Goal: Task Accomplishment & Management: Use online tool/utility

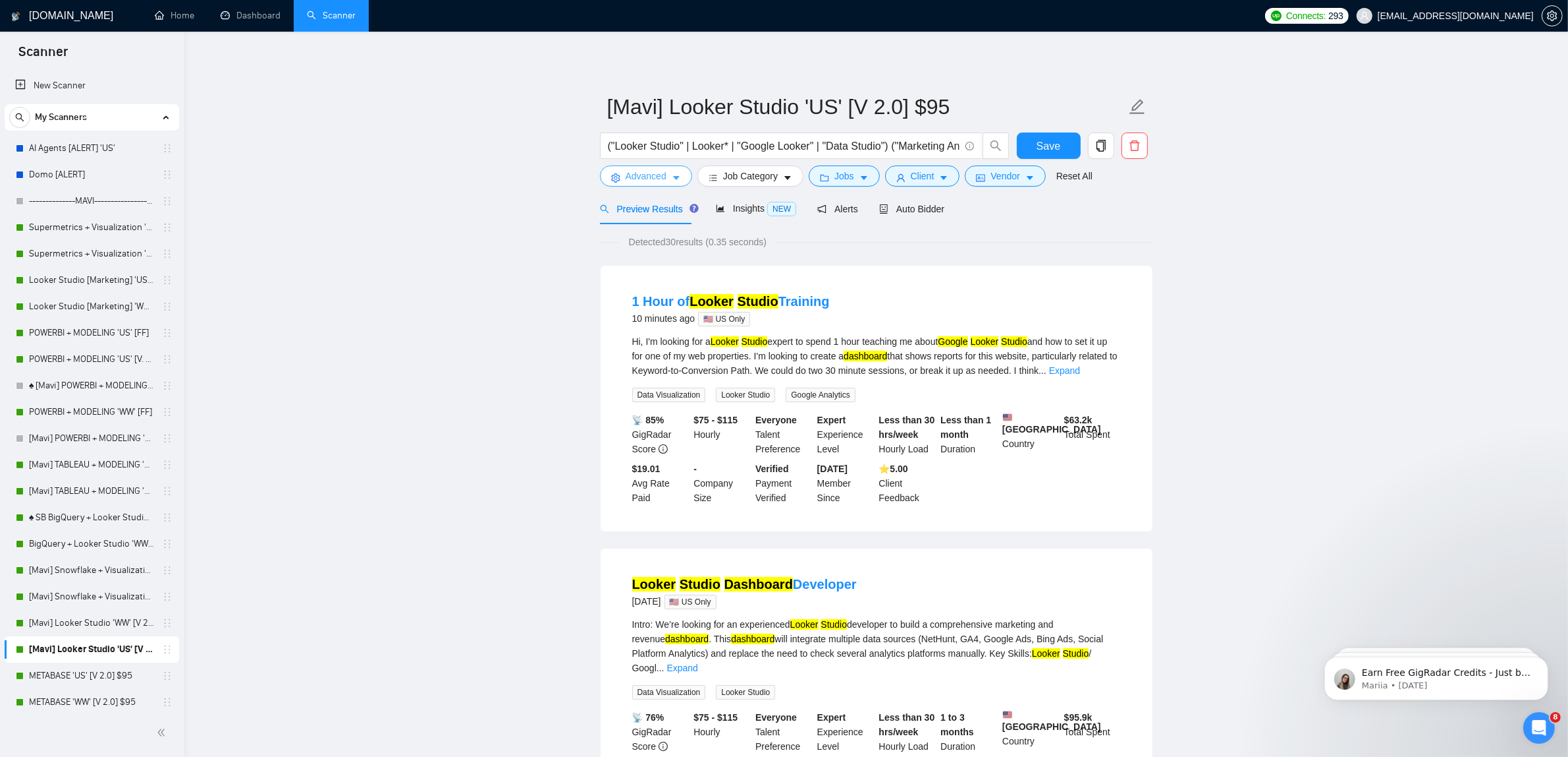
click at [642, 166] on button "Advanced" at bounding box center [646, 176] width 92 height 21
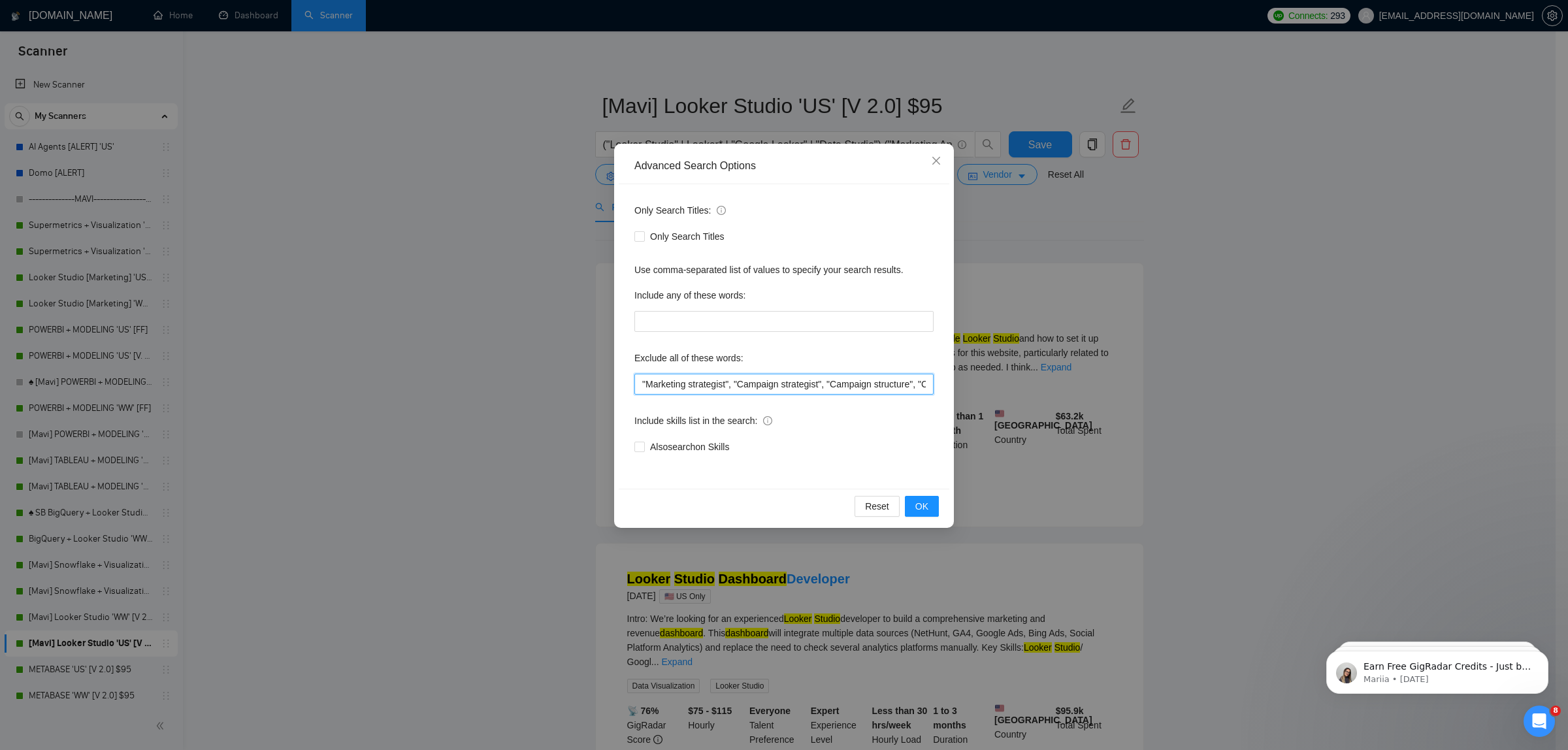
click at [638, 390] on input ""Marketing strategist", "Campaign strategist", "Campaign structure", "Campaign …" at bounding box center [783, 384] width 300 height 21
type input ""teaching", "Marketing strategist", "Campaign strategist", "Campaign structure"…"
click at [922, 501] on span "OK" at bounding box center [922, 505] width 13 height 14
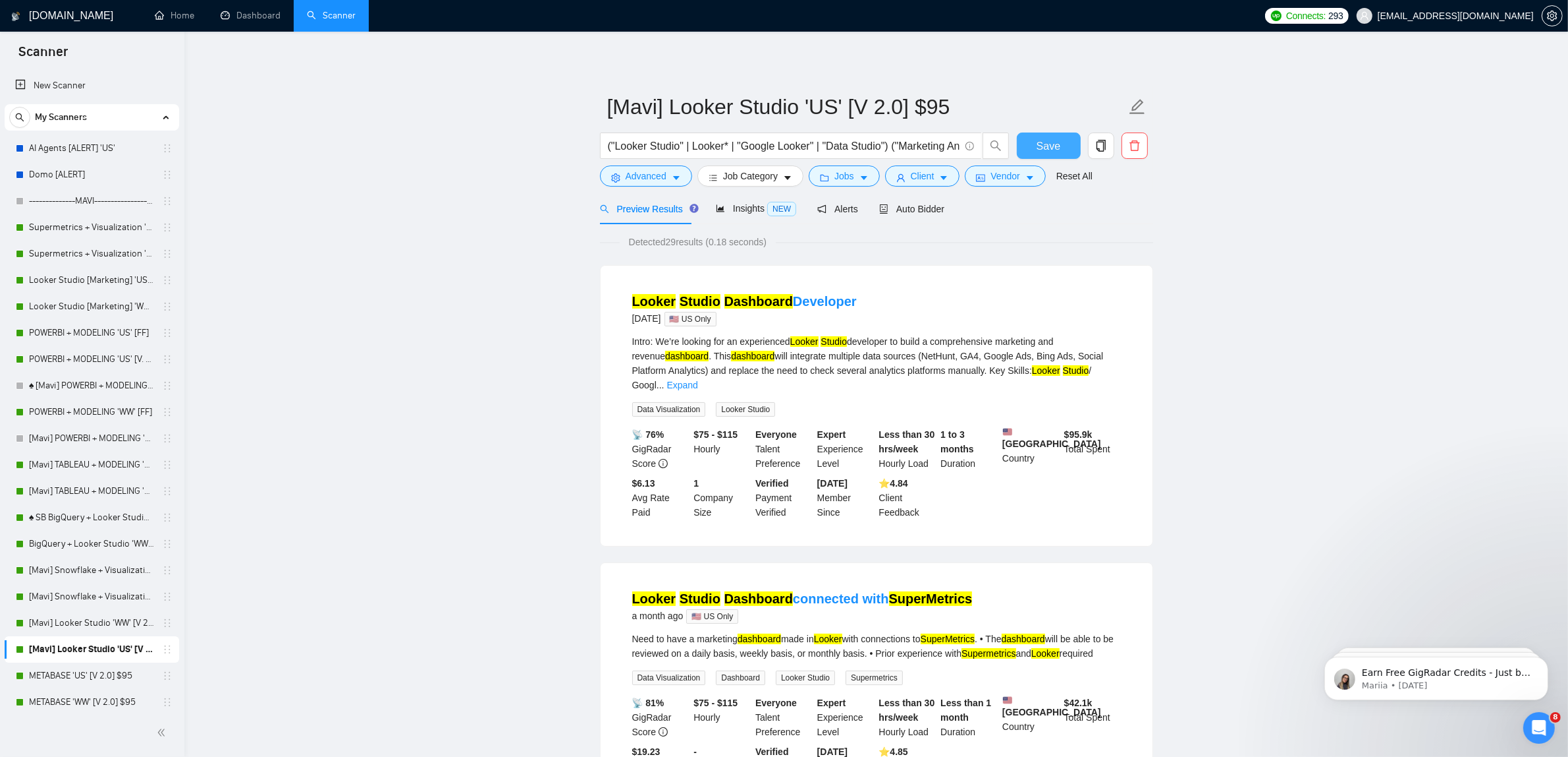
click at [1052, 149] on span "Save" at bounding box center [1048, 145] width 24 height 16
click at [125, 621] on link "[Mavi] Looker Studio 'WW' [V 2.0] $95" at bounding box center [92, 622] width 125 height 27
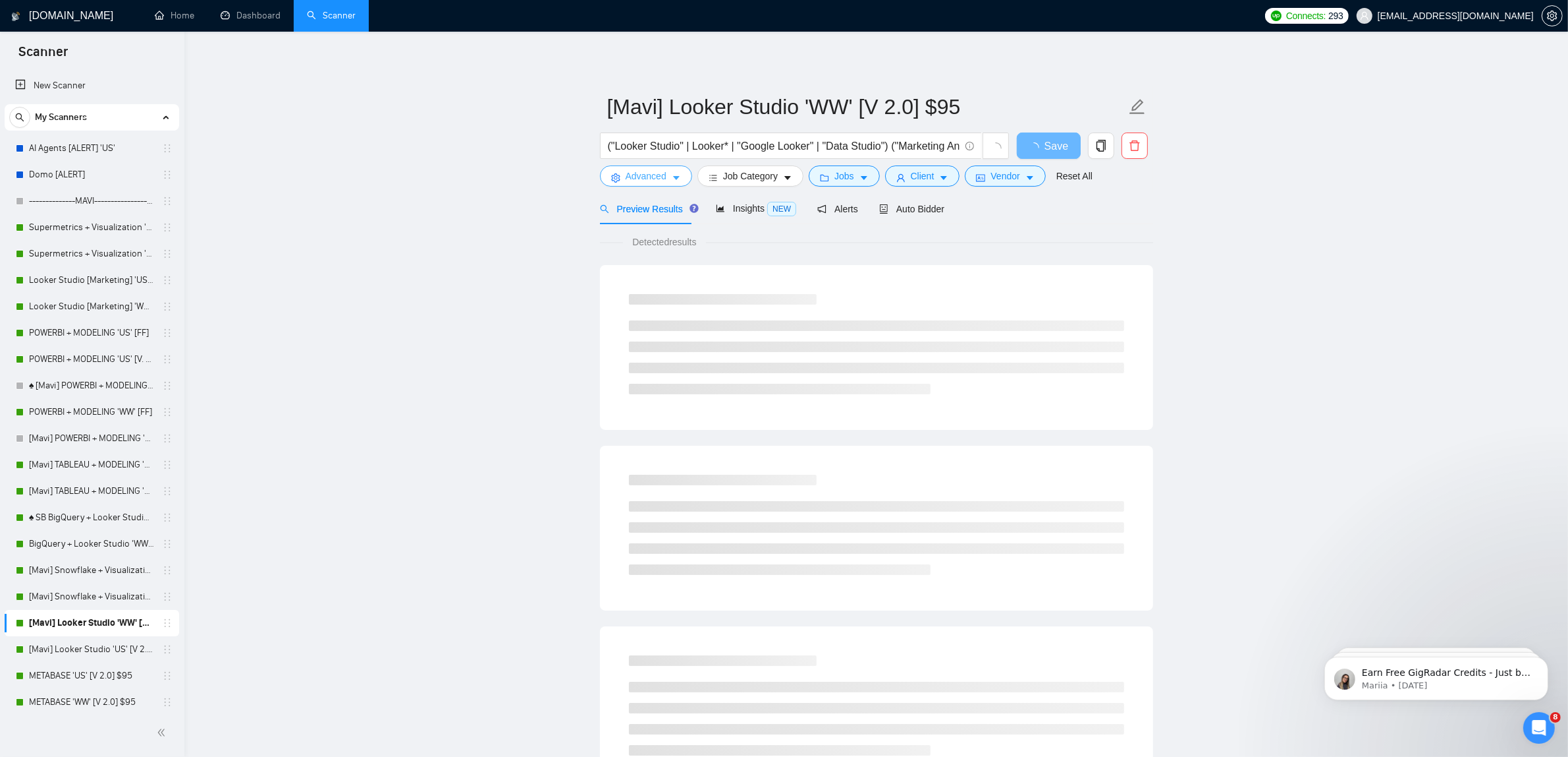
click at [637, 170] on span "Advanced" at bounding box center [646, 175] width 41 height 14
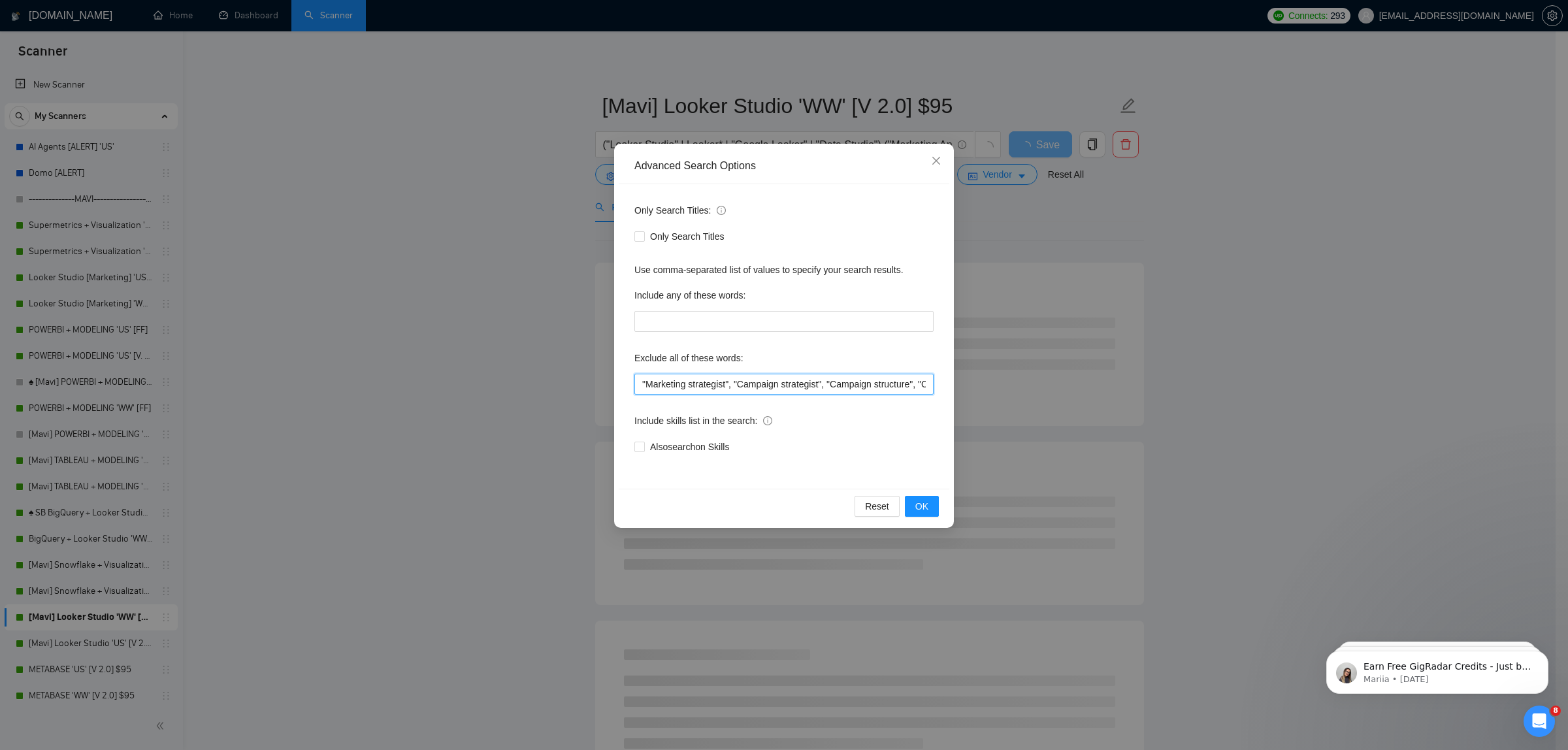
click at [643, 376] on input ""Marketing strategist", "Campaign strategist", "Campaign structure", "Campaign …" at bounding box center [783, 384] width 300 height 21
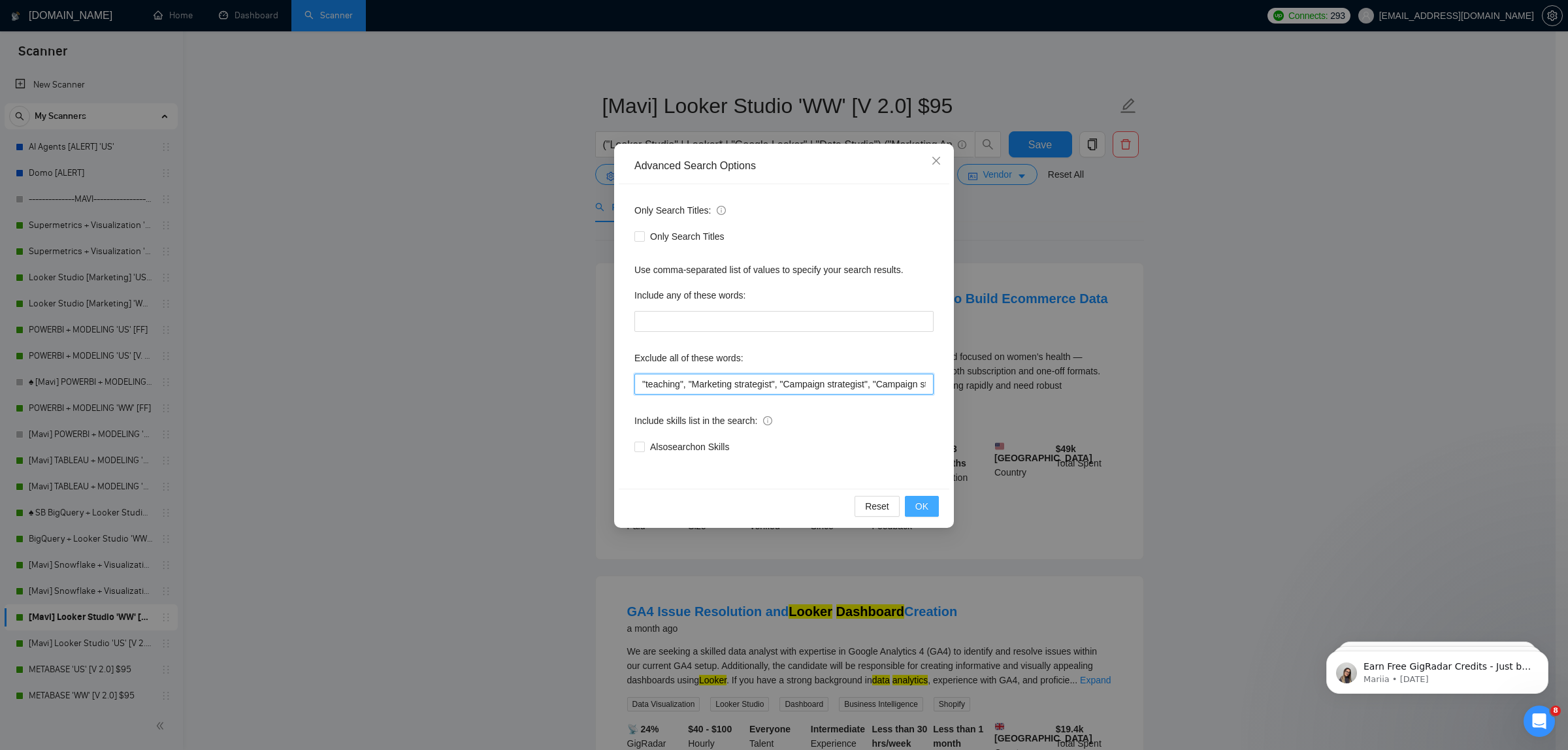
type input ""teaching", "Marketing strategist", "Campaign strategist", "Campaign structure"…"
click at [922, 507] on span "OK" at bounding box center [922, 505] width 13 height 14
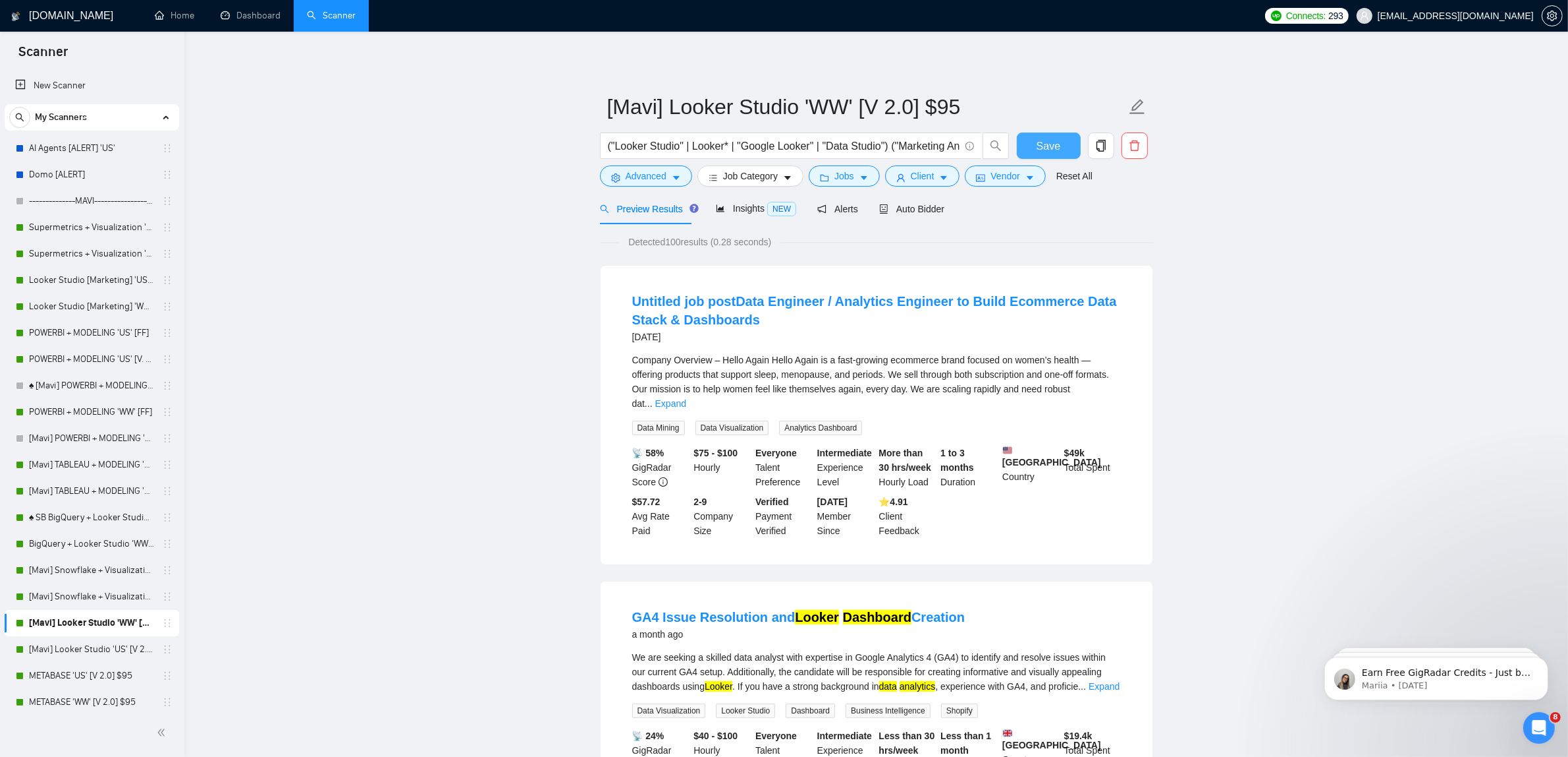
click at [1061, 143] on button "Save" at bounding box center [1048, 146] width 63 height 27
click at [1035, 136] on button "Save" at bounding box center [1048, 146] width 63 height 27
